Goal: Task Accomplishment & Management: Manage account settings

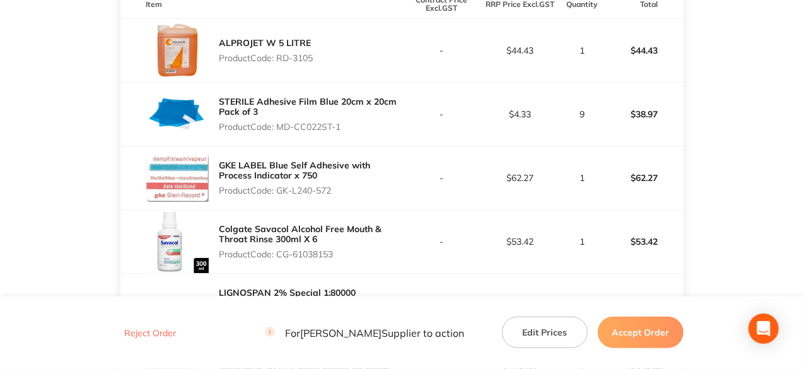
scroll to position [315, 0]
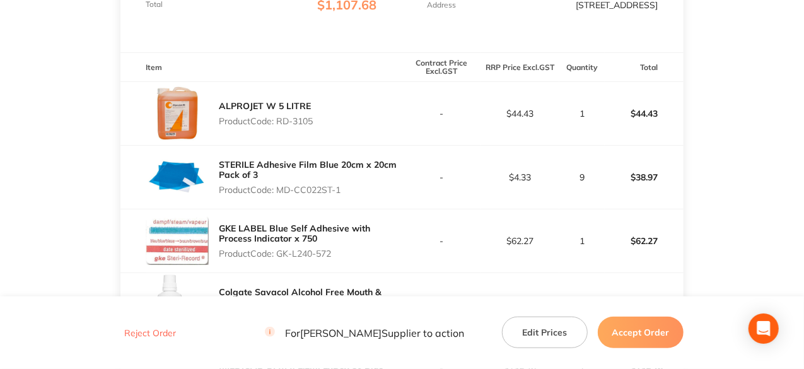
drag, startPoint x: 318, startPoint y: 124, endPoint x: 280, endPoint y: 138, distance: 40.3
click at [280, 138] on div "ALPROJET W 5 LITRE Product Code: RD-3105" at bounding box center [260, 113] width 281 height 63
copy p "RD-3105"
drag, startPoint x: 341, startPoint y: 197, endPoint x: 279, endPoint y: 192, distance: 62.6
click at [279, 192] on p "Product Code: MD-CC022ST-1" at bounding box center [310, 190] width 183 height 10
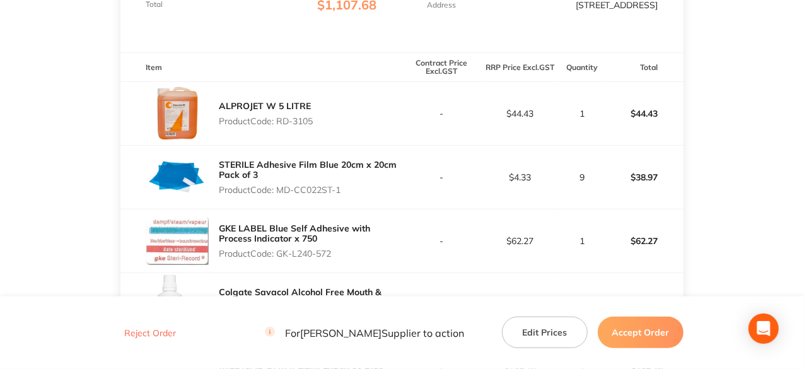
copy p "MD-CC022ST-1"
drag, startPoint x: 336, startPoint y: 263, endPoint x: 279, endPoint y: 267, distance: 57.5
click at [279, 259] on p "Product Code: GK-L240-572" at bounding box center [310, 254] width 183 height 10
copy p "GK-L240-572"
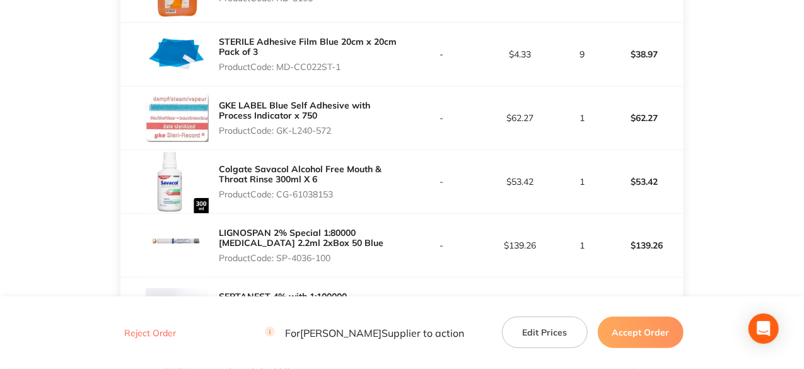
scroll to position [442, 0]
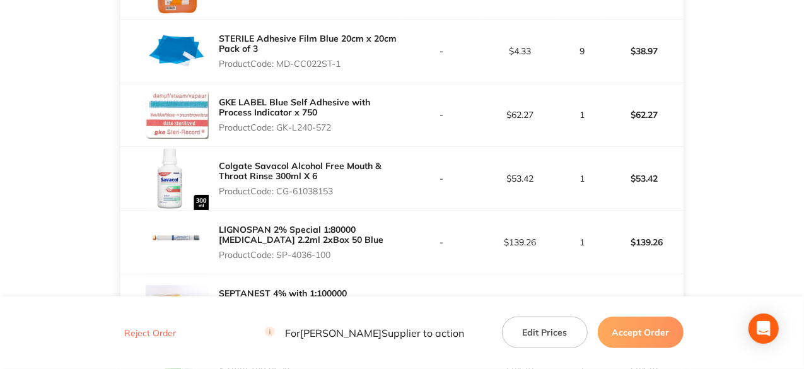
drag, startPoint x: 335, startPoint y: 199, endPoint x: 278, endPoint y: 201, distance: 57.5
click at [278, 196] on p "Product Code: CG-61038153" at bounding box center [310, 191] width 183 height 10
copy p "CG-61038153"
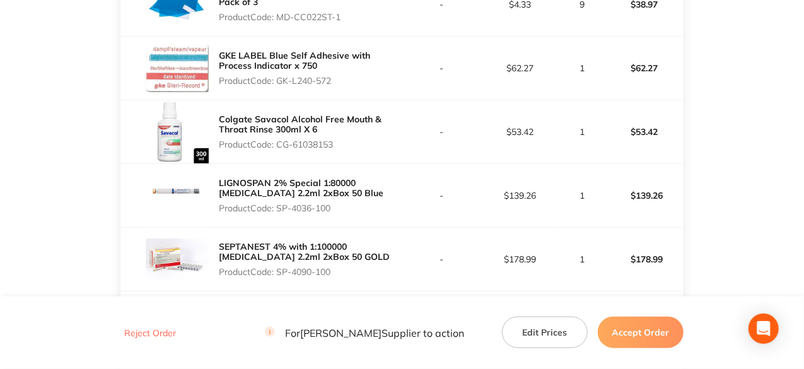
scroll to position [568, 0]
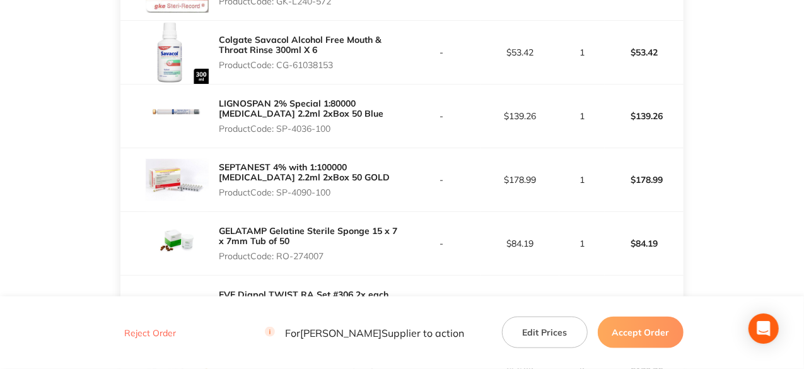
drag, startPoint x: 334, startPoint y: 137, endPoint x: 279, endPoint y: 132, distance: 55.7
click at [279, 132] on p "Product Code: SP-4036-100" at bounding box center [310, 129] width 183 height 10
copy p "SP-4036-100"
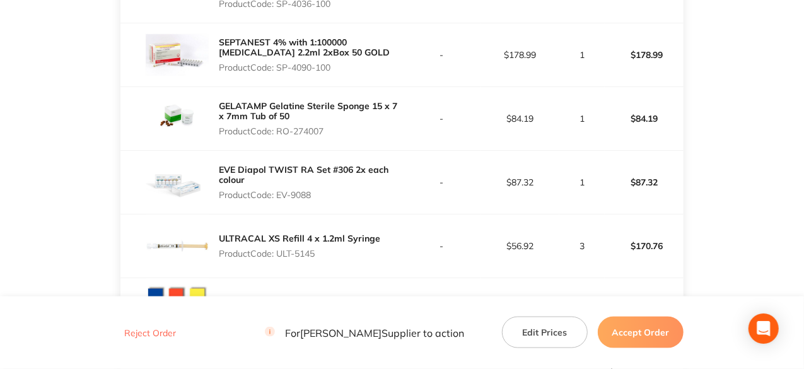
scroll to position [694, 0]
drag, startPoint x: 332, startPoint y: 76, endPoint x: 278, endPoint y: 73, distance: 54.3
click at [278, 71] on p "Product Code: SP-4090-100" at bounding box center [310, 66] width 183 height 10
copy p "SP-4090-100"
drag, startPoint x: 325, startPoint y: 134, endPoint x: 279, endPoint y: 136, distance: 46.7
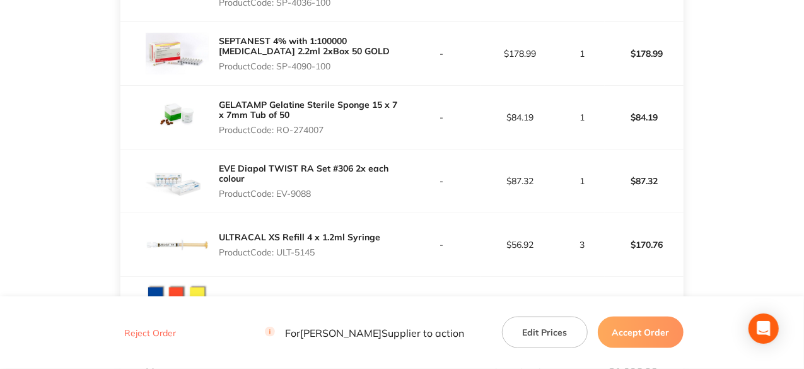
click at [279, 135] on p "Product Code: RO-274007" at bounding box center [310, 130] width 183 height 10
copy p "RO-274007"
drag, startPoint x: 312, startPoint y: 202, endPoint x: 279, endPoint y: 209, distance: 34.1
click at [279, 204] on div "EVE Diapol TWIST RA Set #306 2x each colour Product Code: EV-9088" at bounding box center [310, 180] width 183 height 45
copy p "EV-9088"
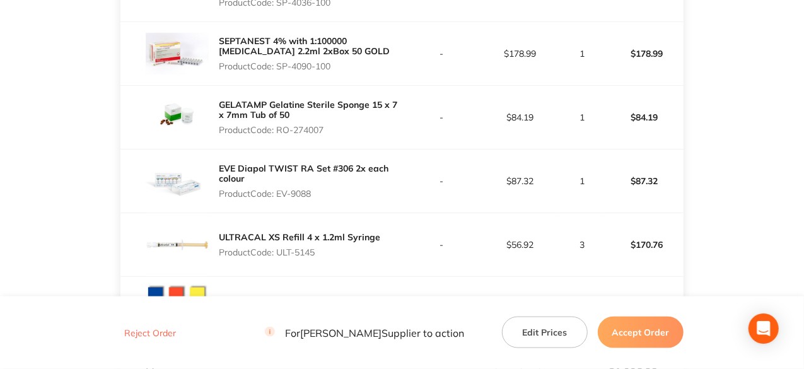
scroll to position [883, 0]
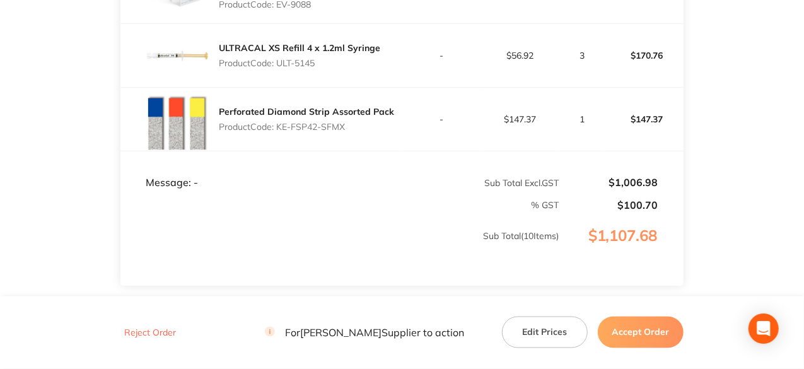
drag, startPoint x: 319, startPoint y: 70, endPoint x: 279, endPoint y: 70, distance: 40.4
click at [279, 68] on p "Product Code: ULT-5145" at bounding box center [299, 63] width 161 height 10
copy p "ULT-5145"
drag, startPoint x: 348, startPoint y: 131, endPoint x: 279, endPoint y: 143, distance: 70.5
click at [279, 137] on div "Perforated Diamond Strip Assorted Pack Product Code: KE-FSP42-SFMX" at bounding box center [306, 119] width 175 height 35
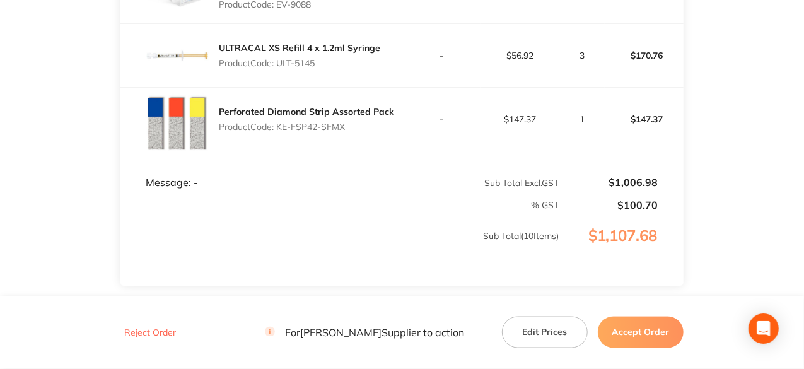
copy p "KE-FSP42-SFMX"
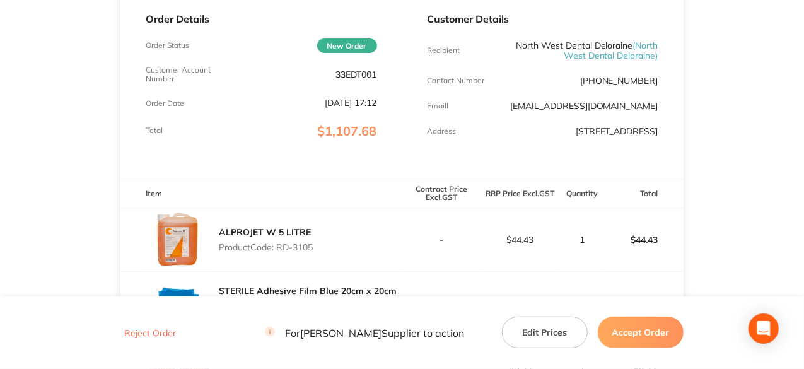
scroll to position [63, 0]
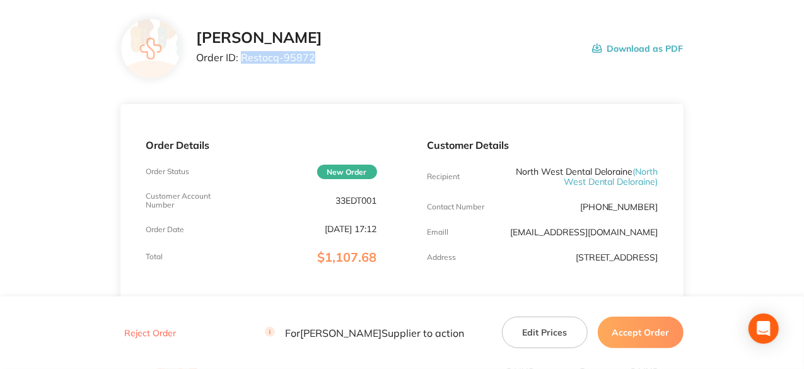
drag, startPoint x: 312, startPoint y: 55, endPoint x: 243, endPoint y: 59, distance: 68.2
click at [243, 59] on p "Order ID: Restocq- 95872" at bounding box center [259, 57] width 126 height 11
click at [656, 337] on button "Accept Order" at bounding box center [641, 333] width 86 height 32
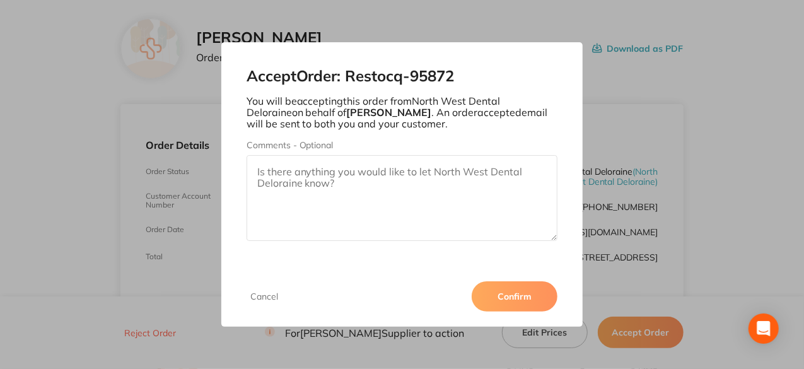
click at [541, 297] on button "Confirm" at bounding box center [515, 296] width 86 height 30
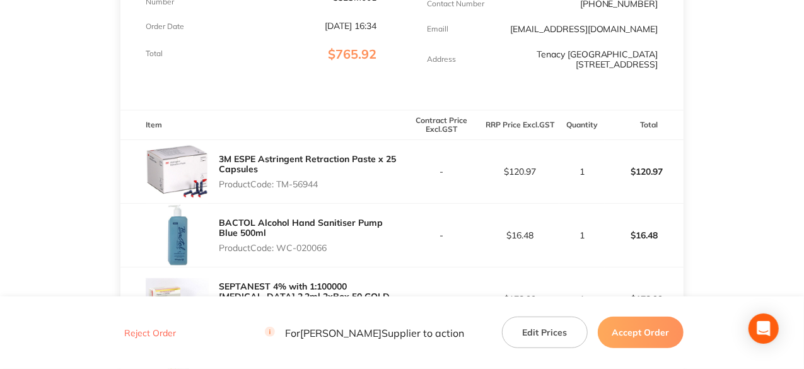
scroll to position [378, 0]
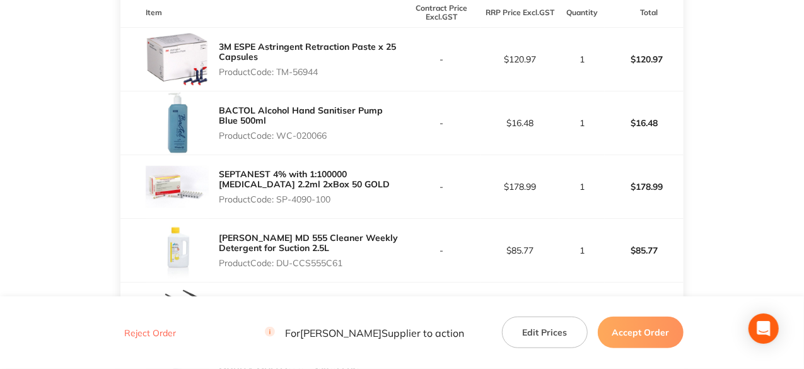
drag, startPoint x: 322, startPoint y: 90, endPoint x: 279, endPoint y: 96, distance: 43.4
click at [279, 77] on p "Product Code: TM-56944" at bounding box center [310, 72] width 183 height 10
copy p "TM-56944"
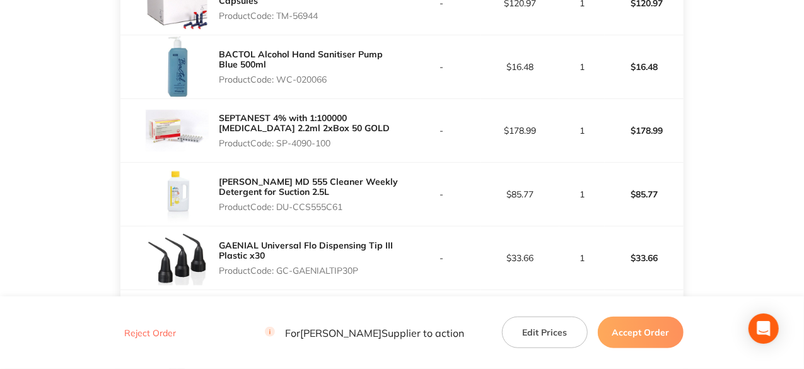
scroll to position [568, 0]
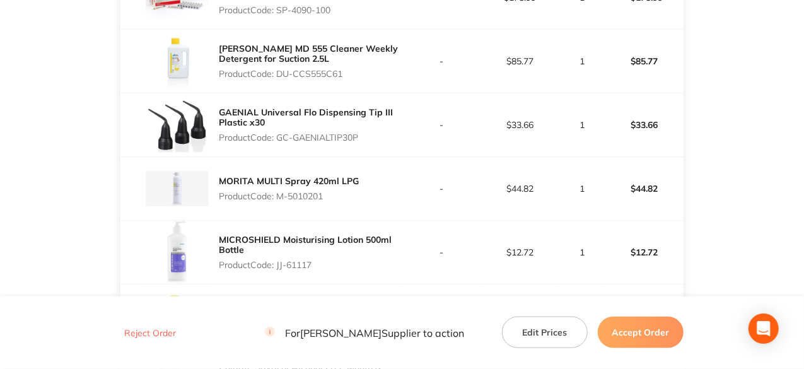
drag, startPoint x: 347, startPoint y: 88, endPoint x: 281, endPoint y: 88, distance: 65.6
click at [281, 79] on p "Product Code: DU-CCS555C61" at bounding box center [310, 74] width 183 height 10
copy p "DU-CCS555C61"
drag, startPoint x: 361, startPoint y: 153, endPoint x: 279, endPoint y: 159, distance: 82.2
click at [279, 143] on p "Product Code: GC-GAENIALTIP30P" at bounding box center [310, 137] width 183 height 10
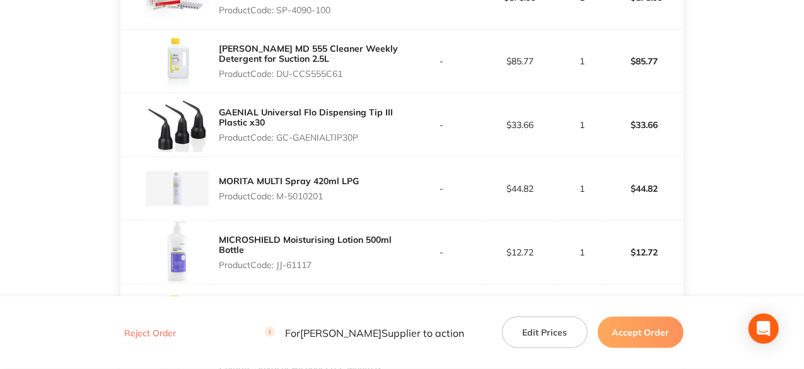
copy p "GC-GAENIALTIP30P"
drag, startPoint x: 325, startPoint y: 214, endPoint x: 279, endPoint y: 222, distance: 46.0
click at [279, 206] on div "MORITA MULTI Spray 420ml LPG Product Code: M-5010201" at bounding box center [289, 188] width 140 height 35
copy p "M-5010201"
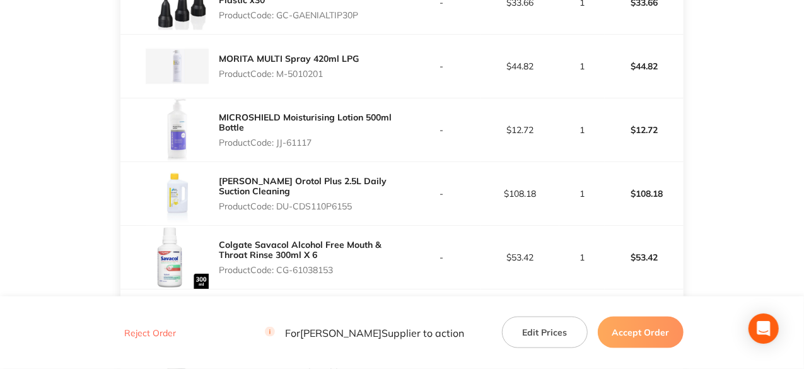
scroll to position [694, 0]
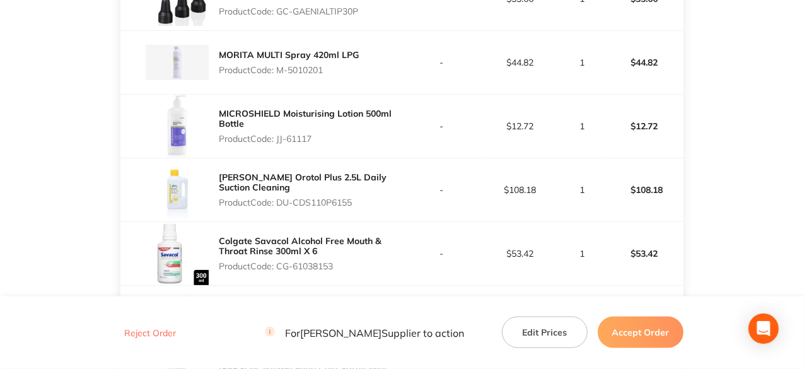
drag, startPoint x: 312, startPoint y: 157, endPoint x: 279, endPoint y: 165, distance: 33.2
click at [279, 149] on div "MICROSHIELD Moisturising Lotion 500ml Bottle Product Code: JJ-61117" at bounding box center [310, 125] width 183 height 45
copy p "JJ-61117"
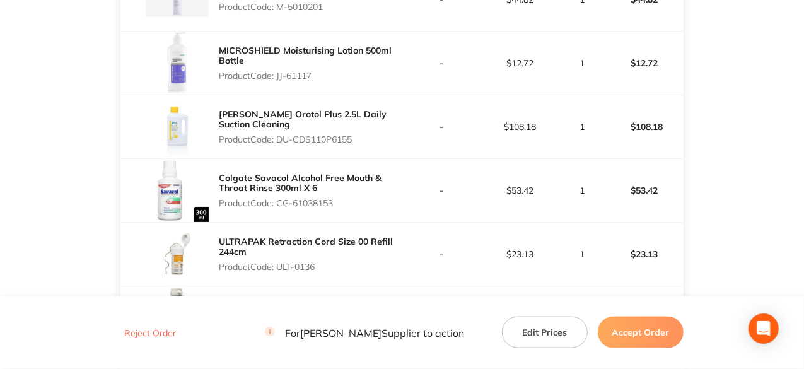
drag, startPoint x: 356, startPoint y: 154, endPoint x: 281, endPoint y: 157, distance: 74.5
click at [281, 144] on p "Product Code: DU-CDS110P6155" at bounding box center [310, 139] width 183 height 10
copy p "DU-CDS110P6155"
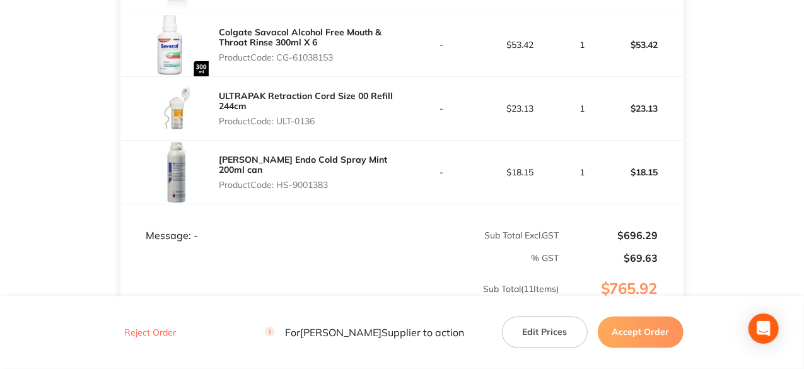
scroll to position [883, 0]
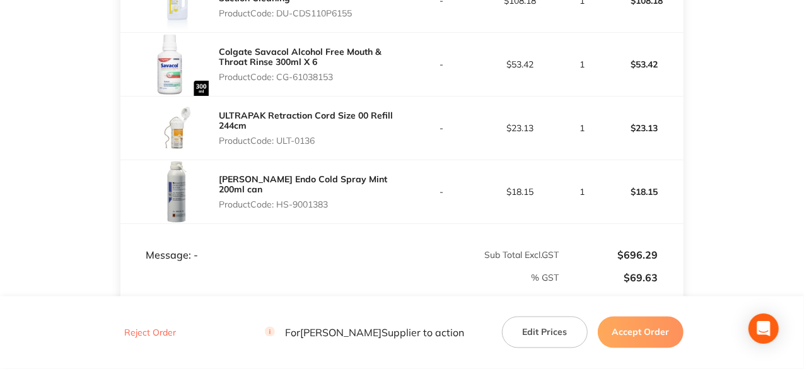
drag, startPoint x: 339, startPoint y: 96, endPoint x: 279, endPoint y: 101, distance: 60.8
click at [279, 87] on div "Colgate Savacol Alcohol Free Mouth & Throat Rinse 300ml X 6 Product Code: CG-61…" at bounding box center [310, 64] width 183 height 45
copy p "CG-61038153"
drag, startPoint x: 317, startPoint y: 161, endPoint x: 279, endPoint y: 173, distance: 40.5
click at [279, 160] on div "ULTRAPAK Retraction Cord Size 00 Refill 244cm Product Code: ULT-0136" at bounding box center [260, 128] width 281 height 63
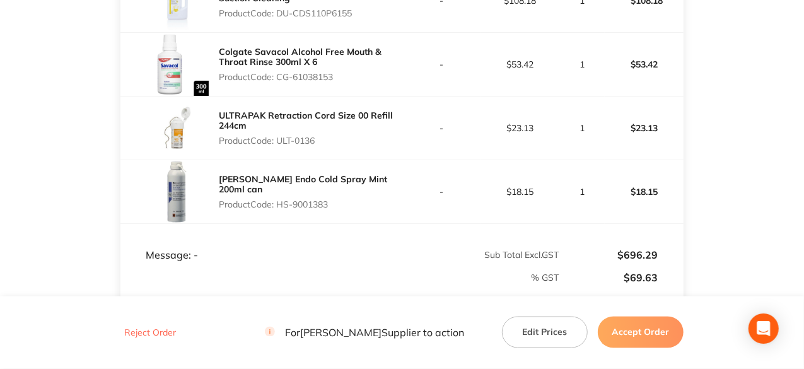
copy p "ULT-0136"
drag, startPoint x: 331, startPoint y: 224, endPoint x: 280, endPoint y: 222, distance: 51.1
click at [280, 209] on p "Product Code: HS-9001383" at bounding box center [310, 204] width 183 height 10
copy p "HS-9001383"
click at [651, 329] on button "Accept Order" at bounding box center [641, 333] width 86 height 32
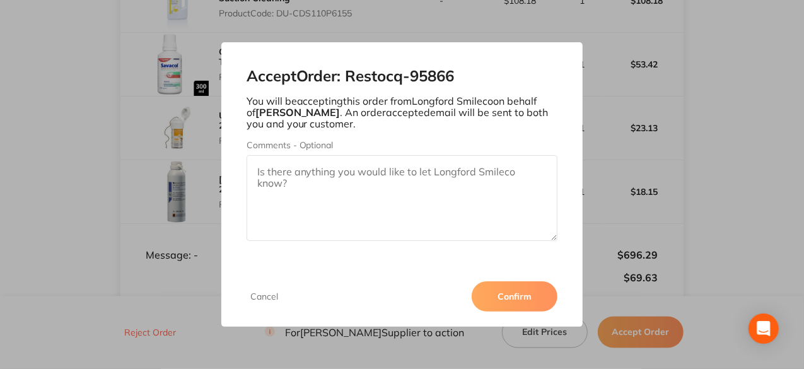
click at [512, 293] on button "Confirm" at bounding box center [515, 296] width 86 height 30
